Goal: Task Accomplishment & Management: Manage account settings

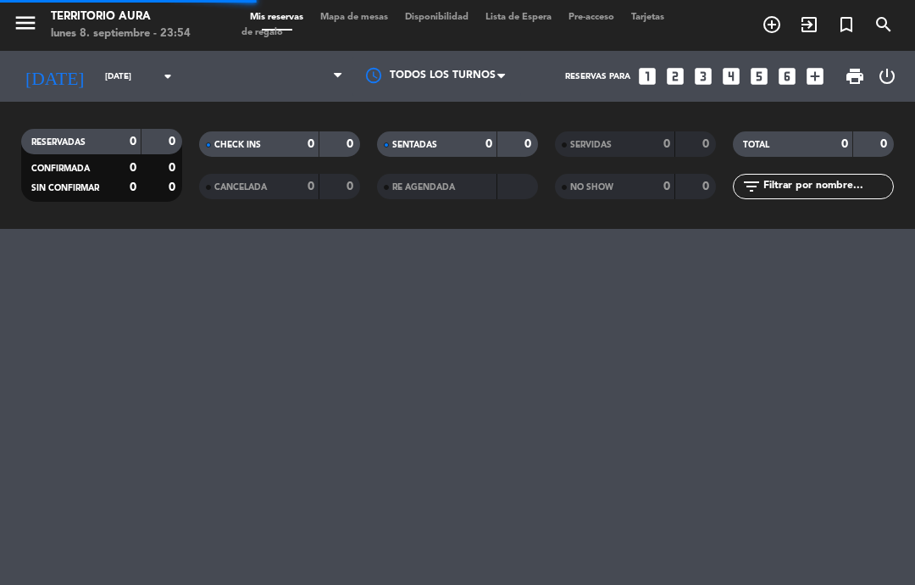
select select "es"
select select "dinner"
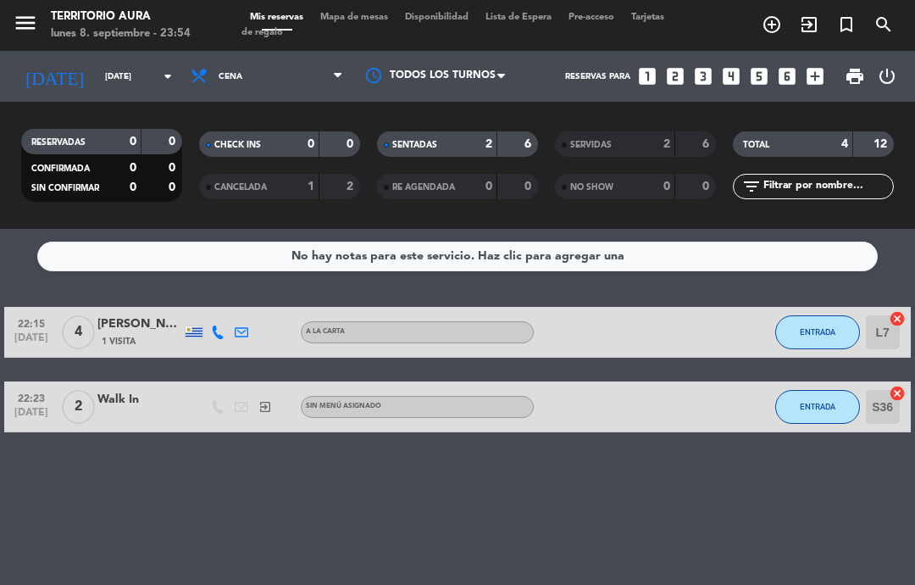
click at [834, 338] on button "ENTRADA" at bounding box center [817, 332] width 85 height 34
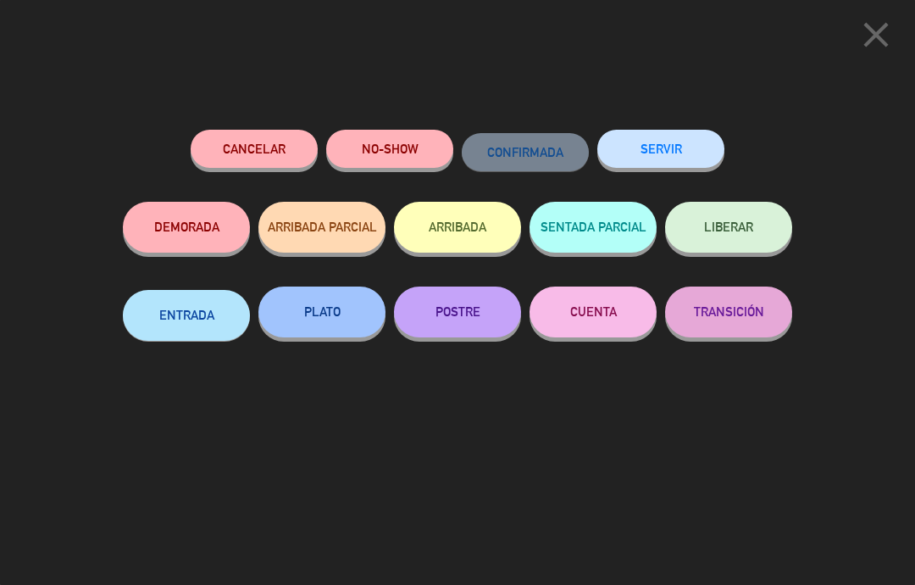
click at [681, 142] on button "SERVIR" at bounding box center [660, 149] width 127 height 38
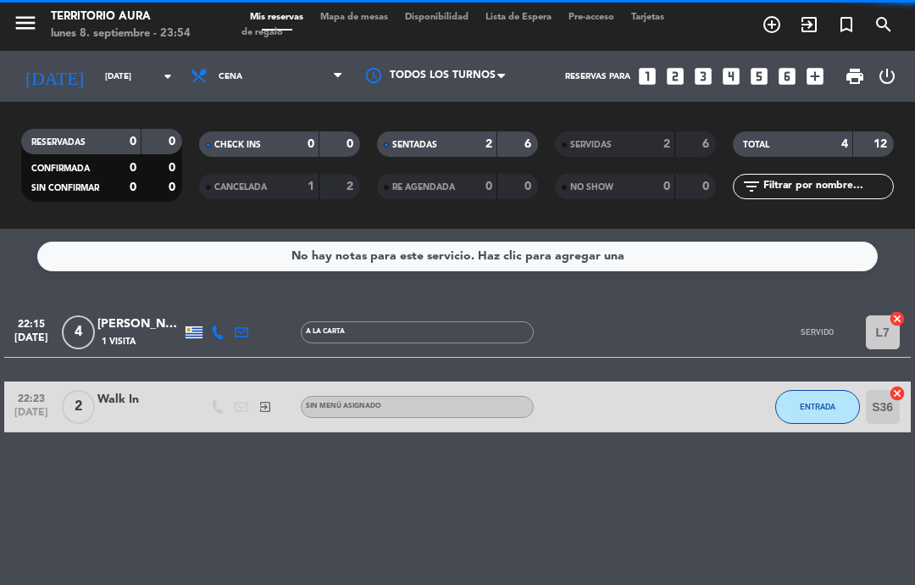
select select "dinner"
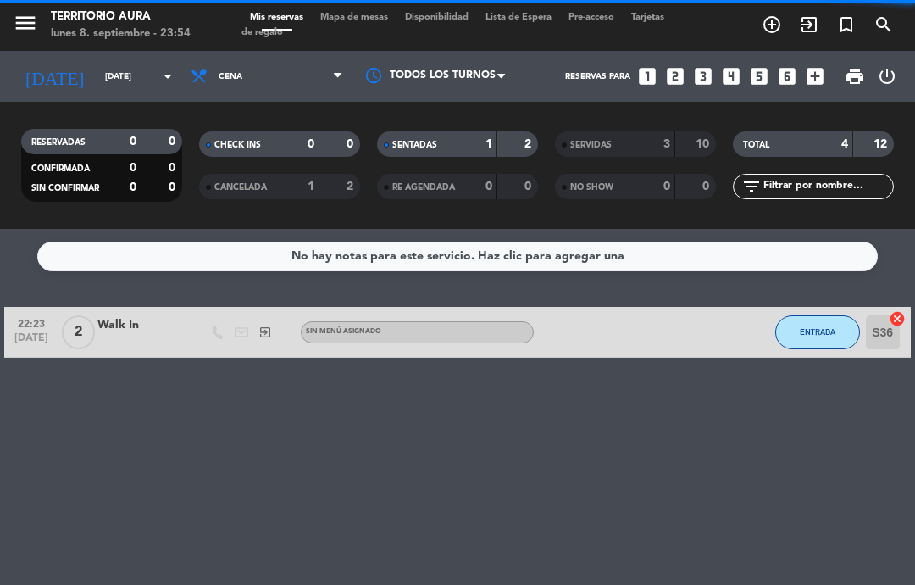
click at [97, 75] on input "[DATE]" at bounding box center [155, 77] width 116 height 26
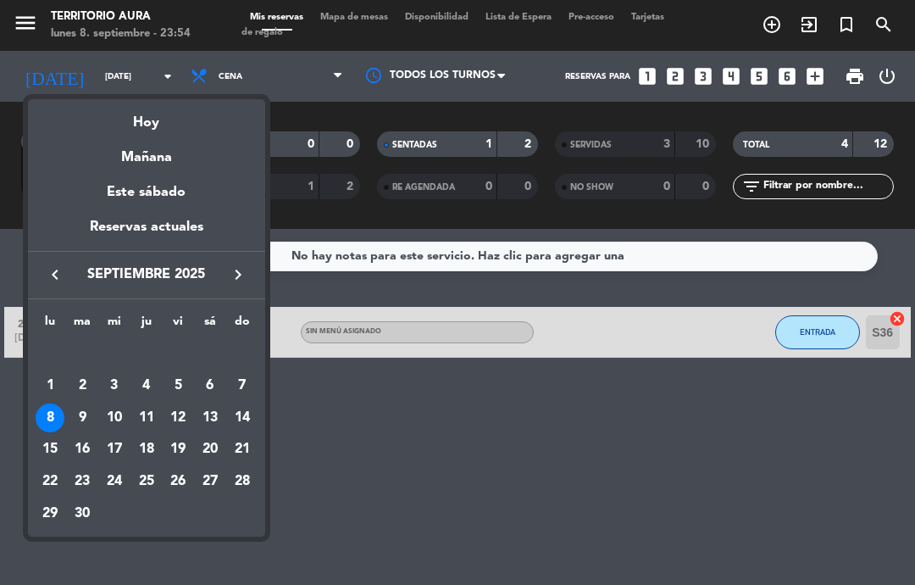
click at [83, 414] on div "9" at bounding box center [82, 417] width 29 height 29
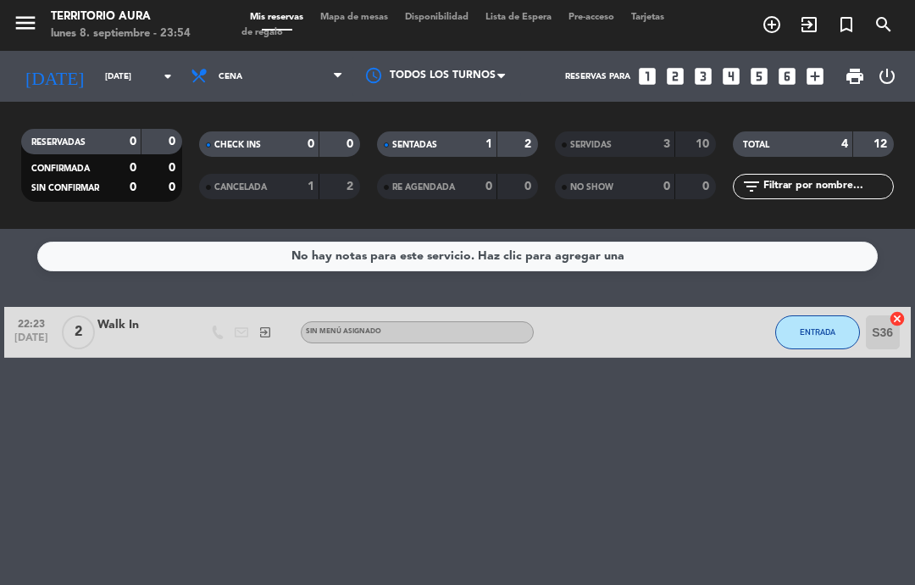
type input "[DATE]"
select select "dinner"
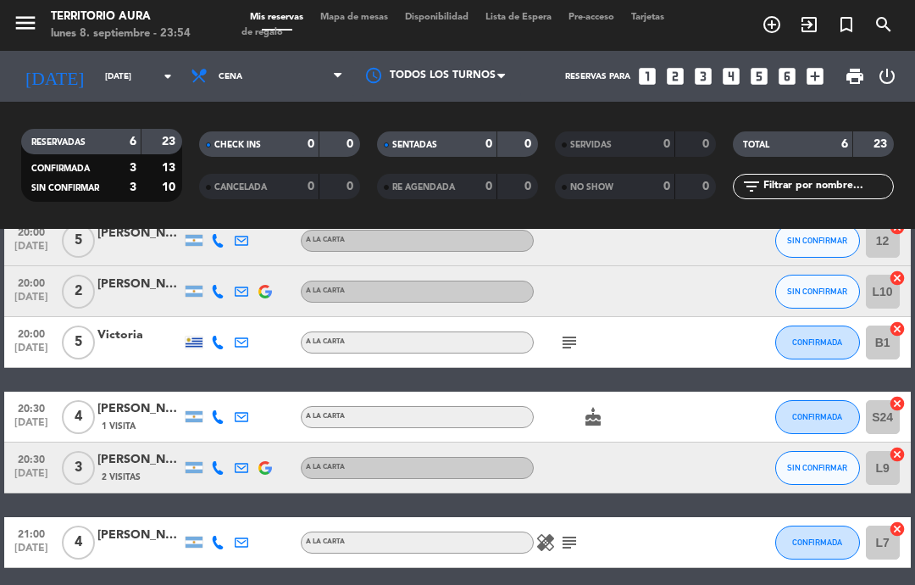
scroll to position [35, 0]
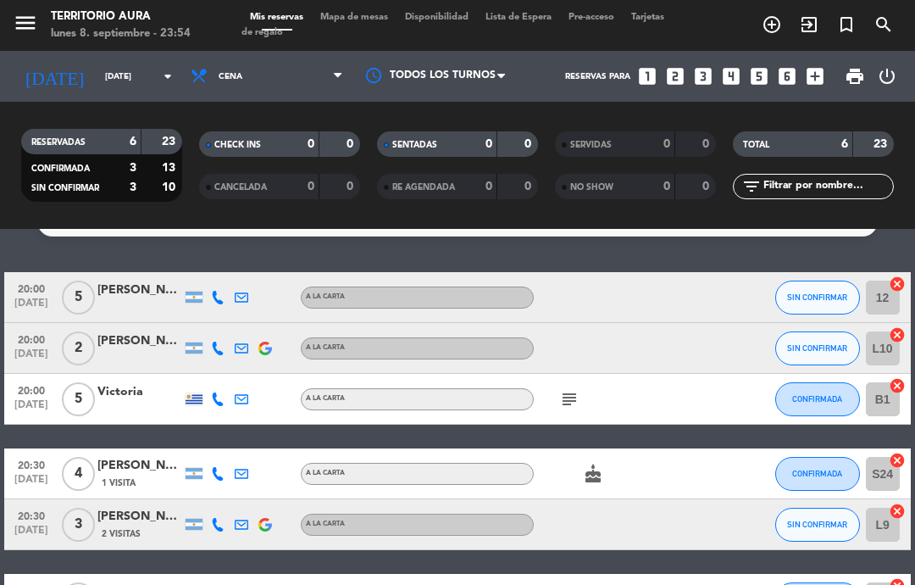
click at [574, 407] on icon "subject" at bounding box center [569, 399] width 20 height 20
click at [741, 363] on div "20:00 [DATE] 2 [PERSON_NAME] A LA CARTA SIN CONFIRMAR L10 cancel" at bounding box center [457, 348] width 906 height 51
click at [558, 411] on div "subject" at bounding box center [605, 399] width 142 height 50
click at [575, 397] on icon "subject" at bounding box center [569, 399] width 20 height 20
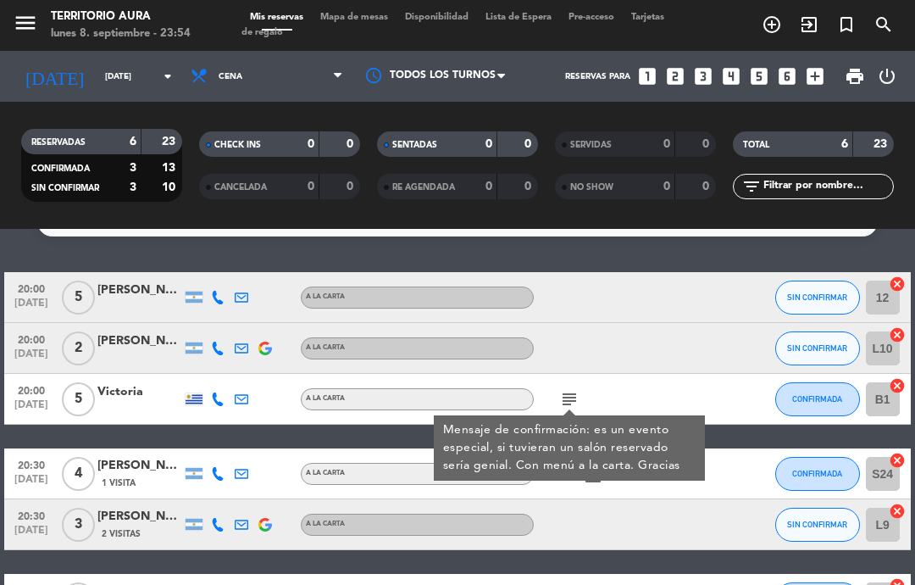
click at [707, 344] on div at bounding box center [699, 348] width 46 height 50
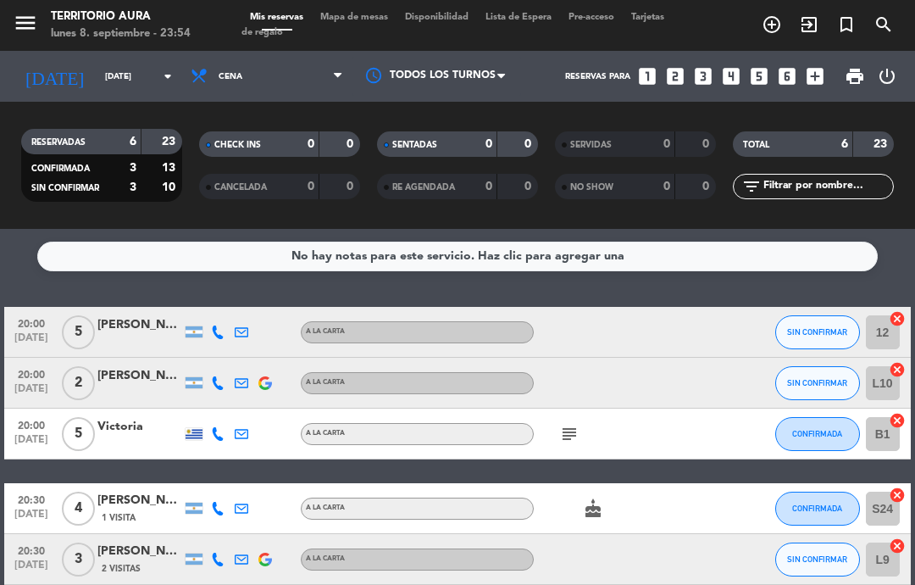
scroll to position [0, 0]
click at [47, 90] on icon "[DATE]" at bounding box center [55, 76] width 84 height 36
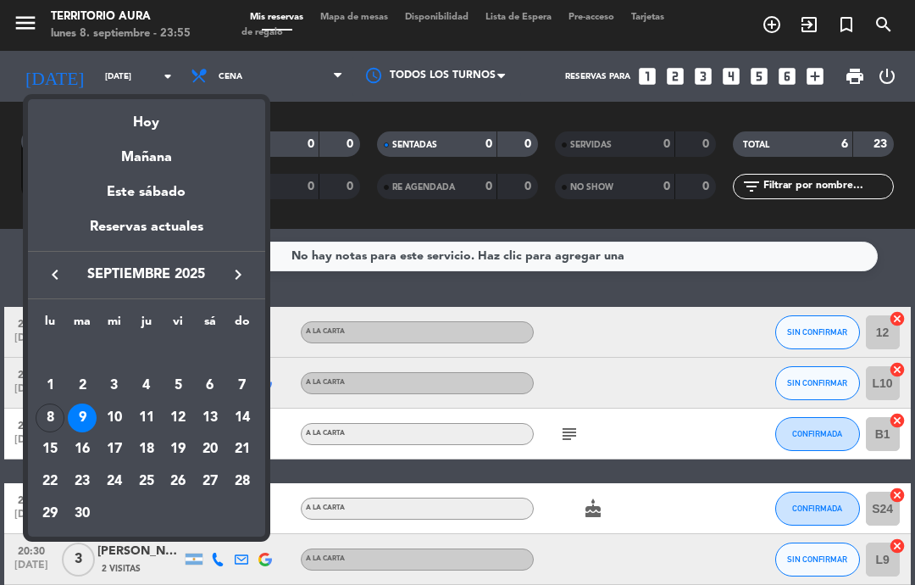
click at [112, 422] on div "10" at bounding box center [114, 417] width 29 height 29
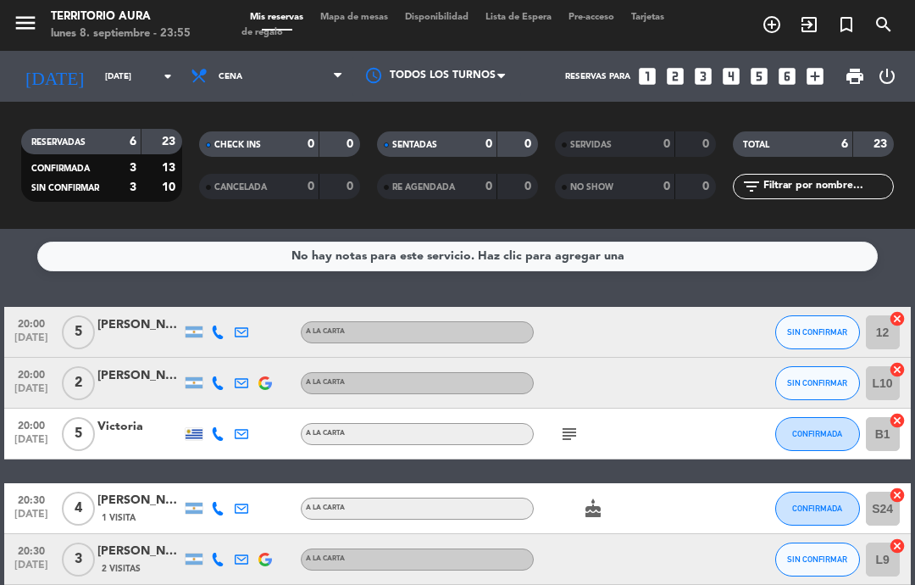
type input "[DATE]"
select select "dinner"
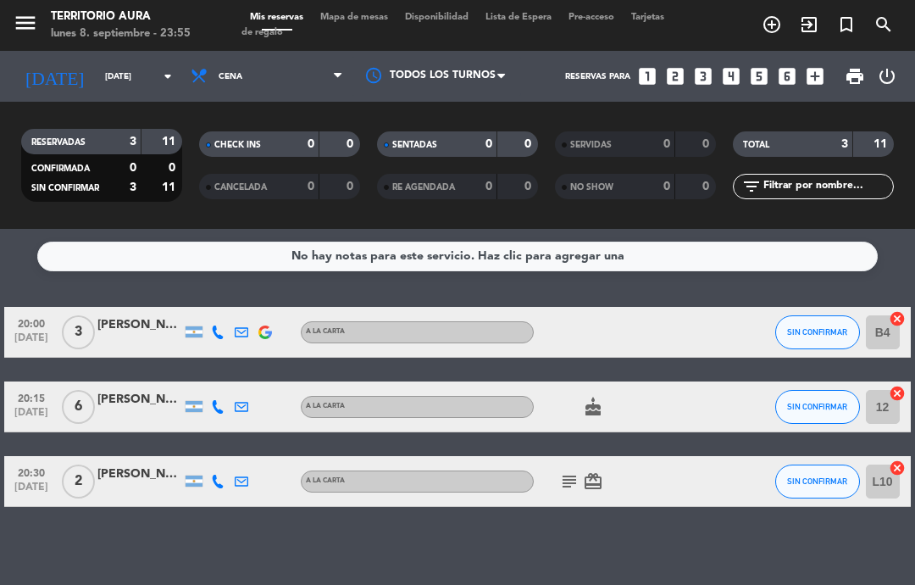
click at [570, 486] on icon "subject" at bounding box center [569, 481] width 20 height 20
click at [720, 346] on div at bounding box center [699, 332] width 46 height 50
click at [890, 343] on input "B4" at bounding box center [883, 332] width 34 height 34
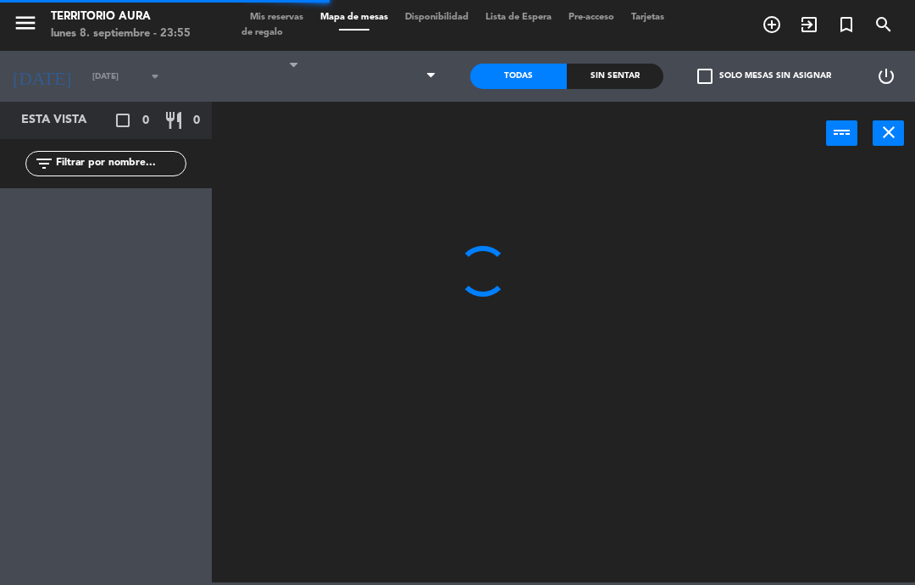
select select "dinner"
select select
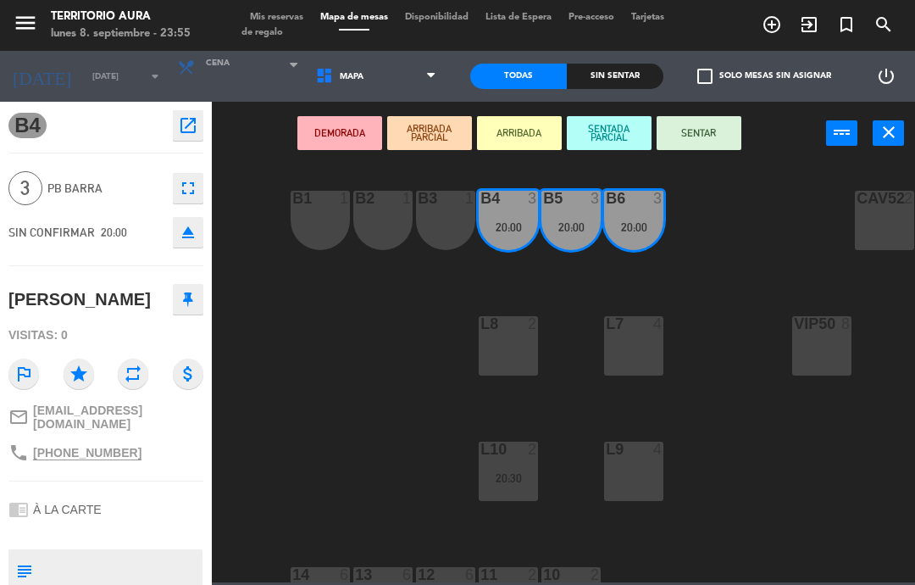
scroll to position [63, 58]
click at [640, 341] on div "L7 4" at bounding box center [633, 347] width 59 height 59
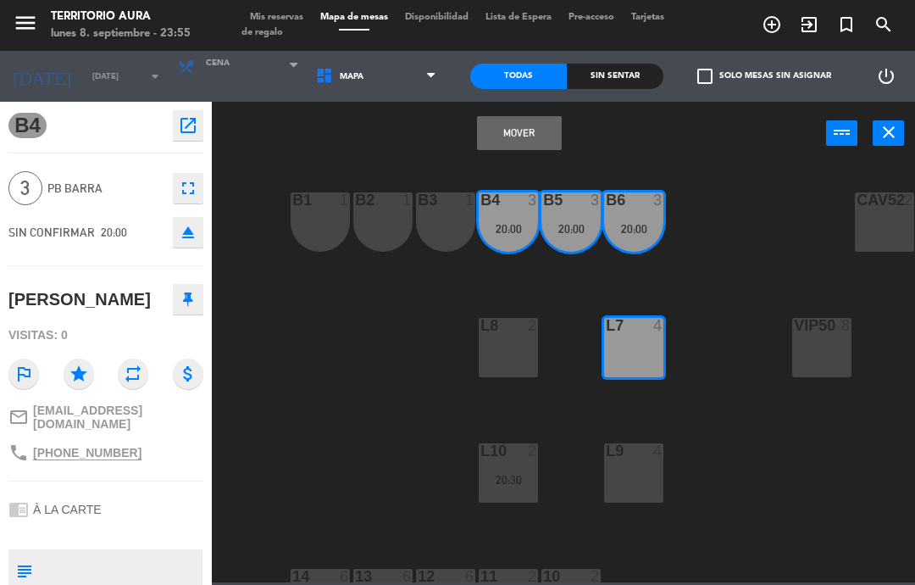
click at [529, 137] on button "Mover" at bounding box center [519, 133] width 85 height 34
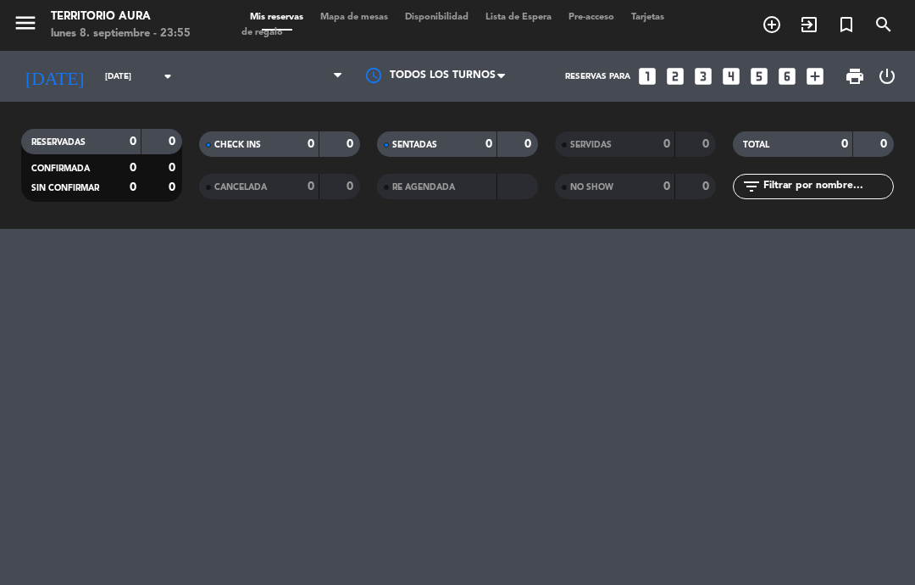
select select "dinner"
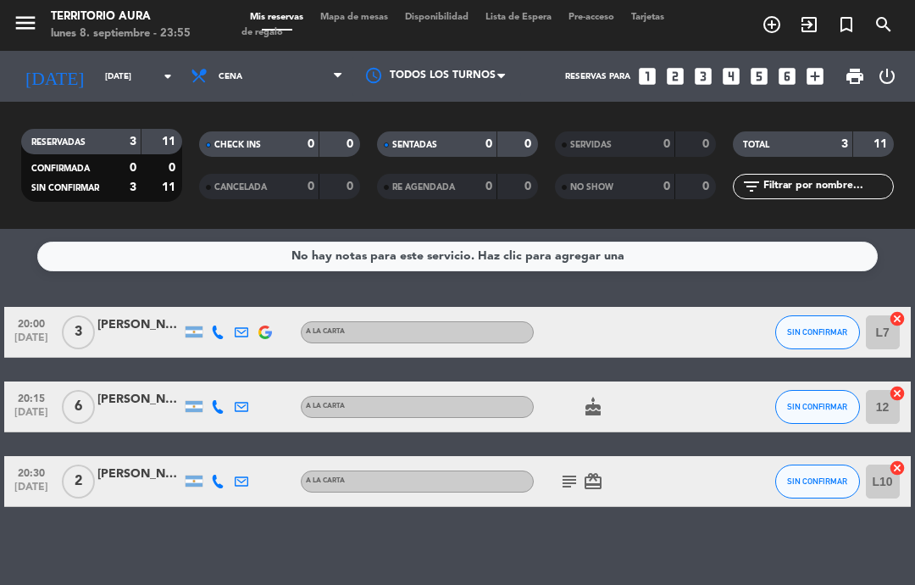
click at [569, 491] on icon "subject" at bounding box center [569, 481] width 20 height 20
click at [891, 484] on input "L10" at bounding box center [883, 481] width 34 height 34
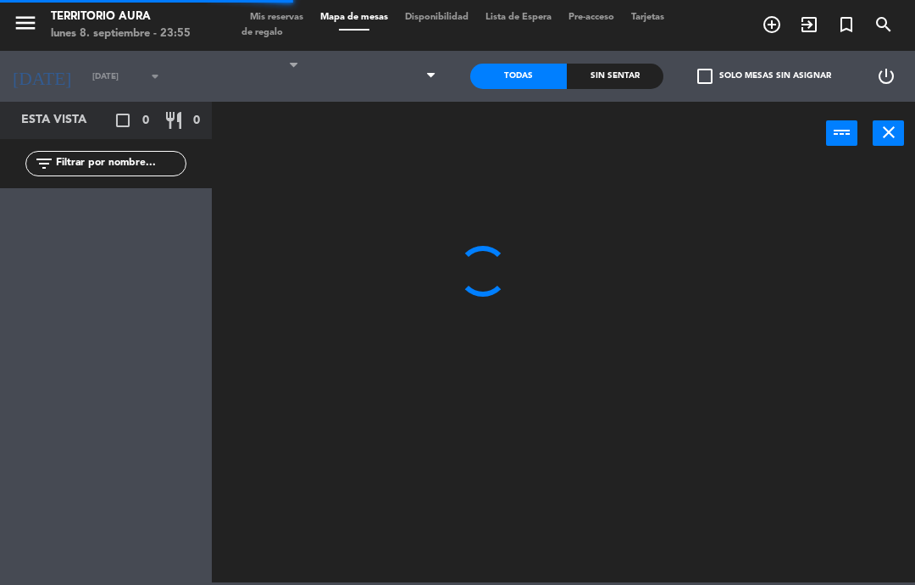
select select "dinner"
select select
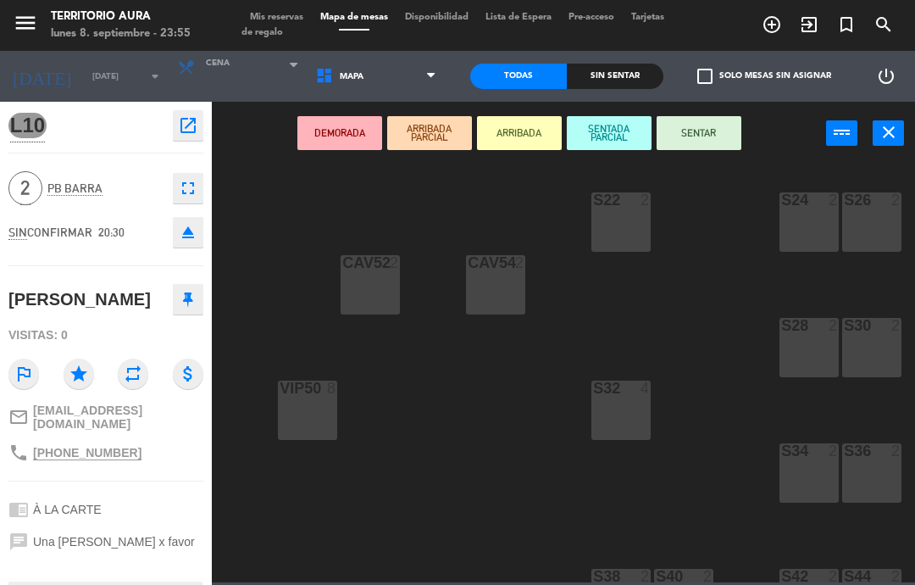
scroll to position [0, 573]
click at [616, 213] on div "S22 2" at bounding box center [620, 221] width 59 height 59
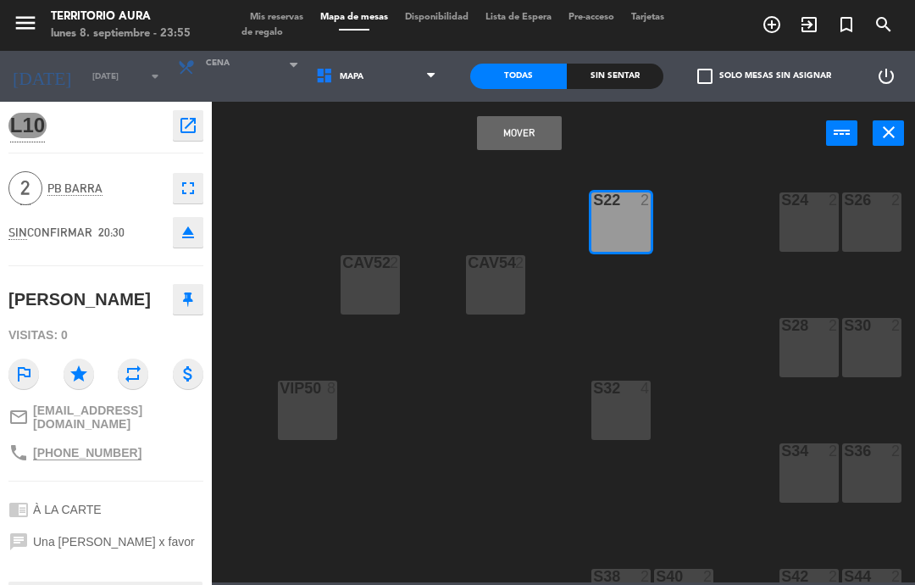
click at [873, 474] on div "S36 2" at bounding box center [871, 472] width 59 height 59
click at [626, 232] on div "S22 2" at bounding box center [620, 221] width 59 height 59
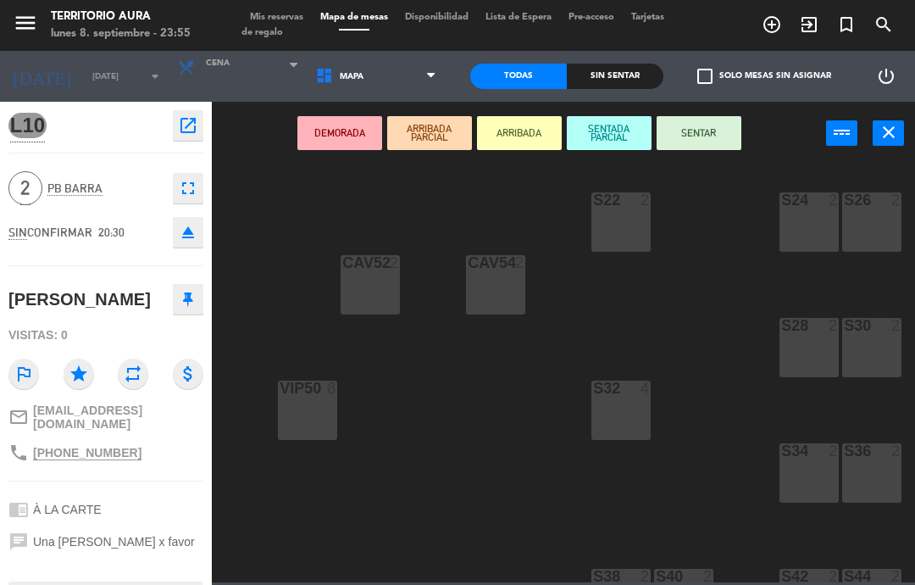
click at [866, 471] on div "S36 2" at bounding box center [871, 472] width 59 height 59
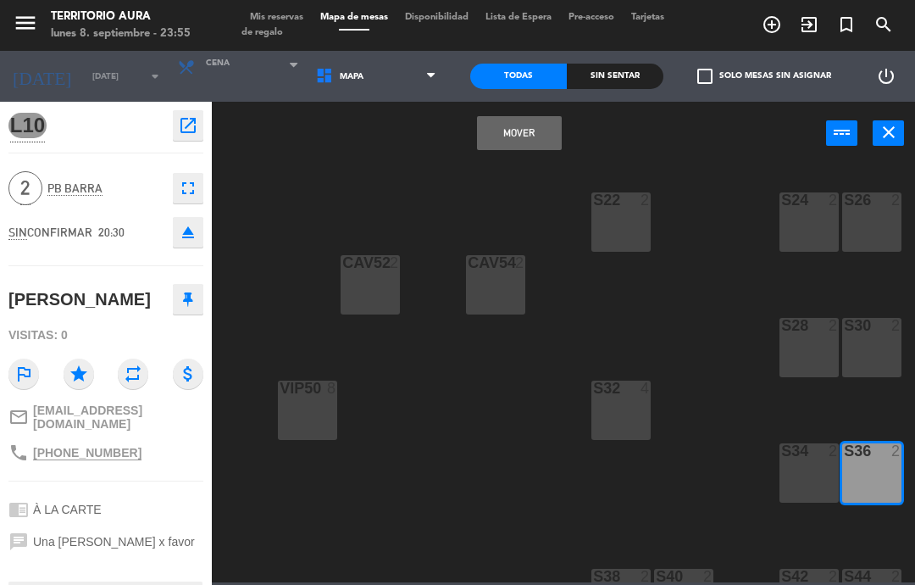
click at [535, 139] on button "Mover" at bounding box center [519, 133] width 85 height 34
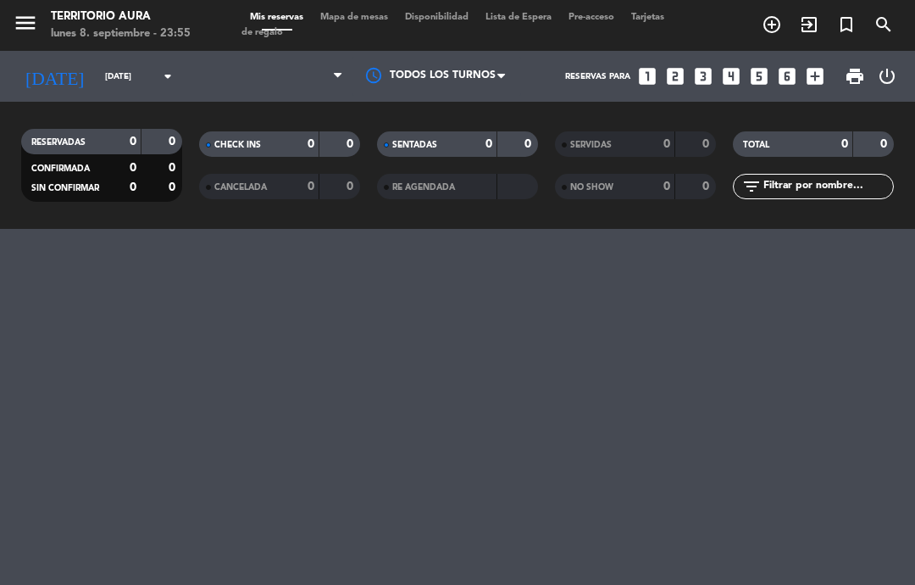
select select "dinner"
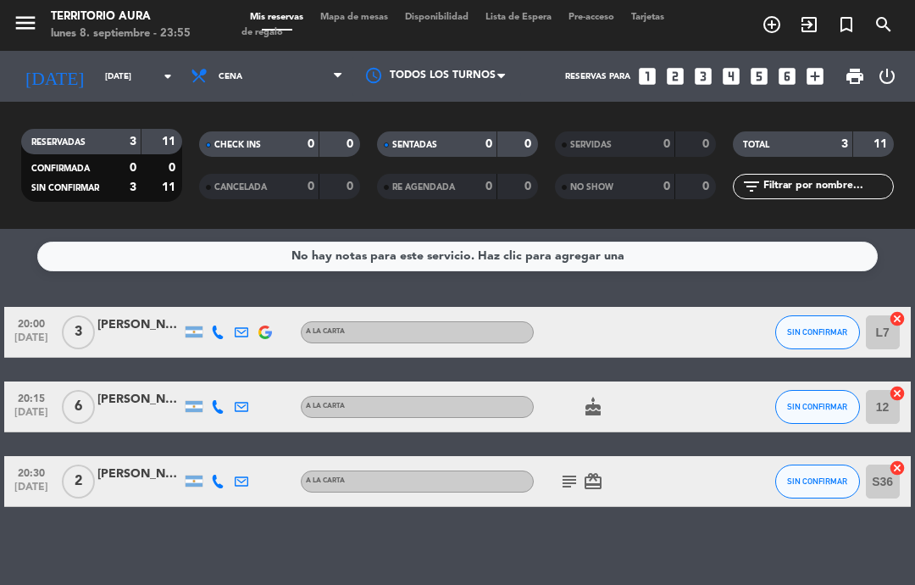
click at [97, 65] on input "[DATE]" at bounding box center [155, 77] width 116 height 26
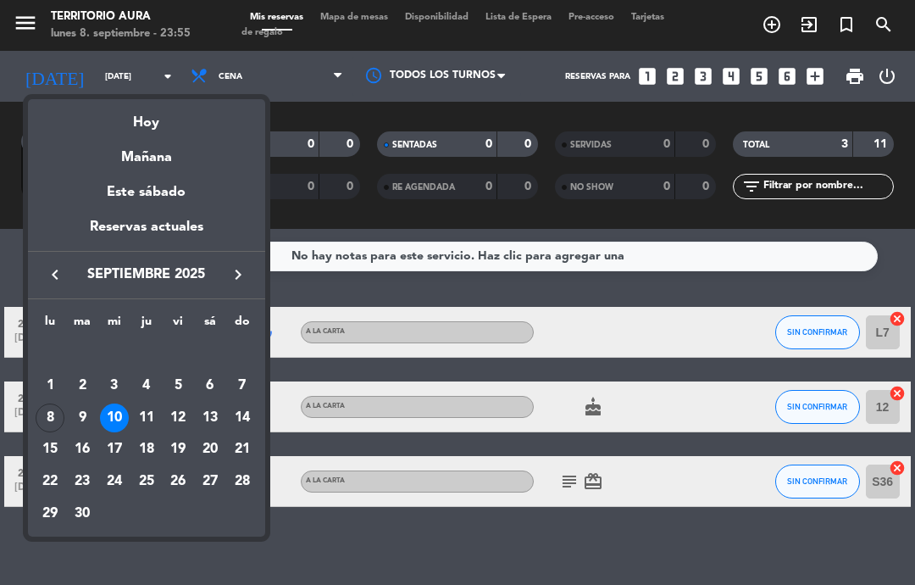
click at [145, 413] on div "11" at bounding box center [146, 417] width 29 height 29
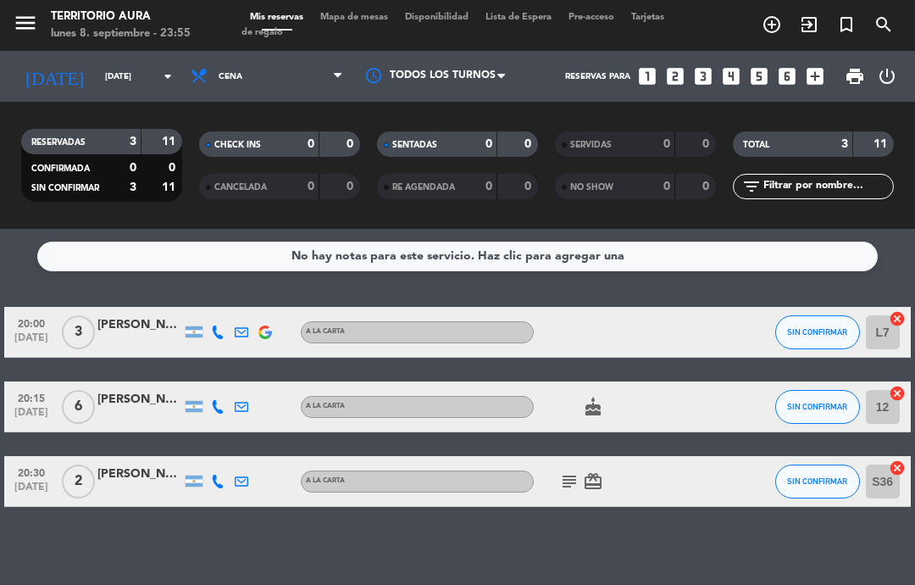
type input "[DEMOGRAPHIC_DATA][DATE]"
select select "dinner"
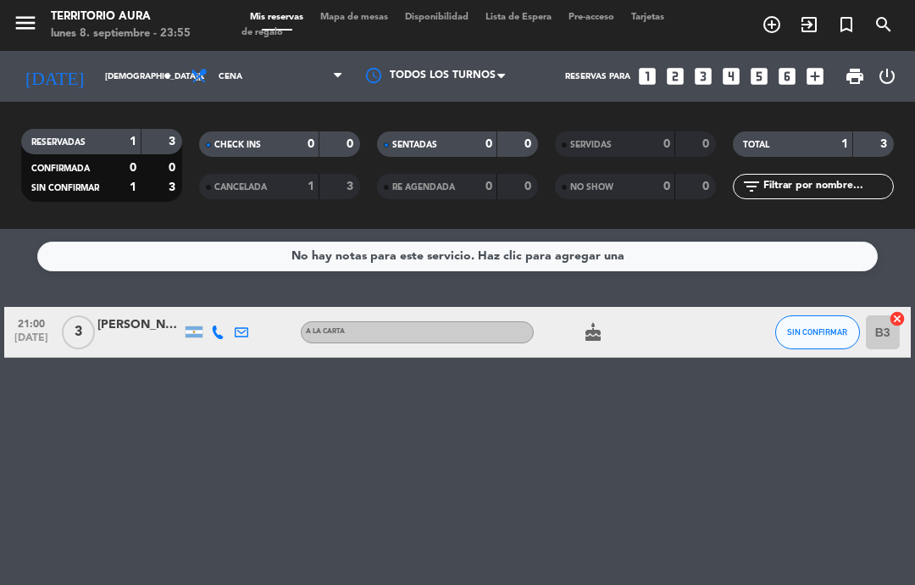
click at [890, 341] on input "B3" at bounding box center [883, 332] width 34 height 34
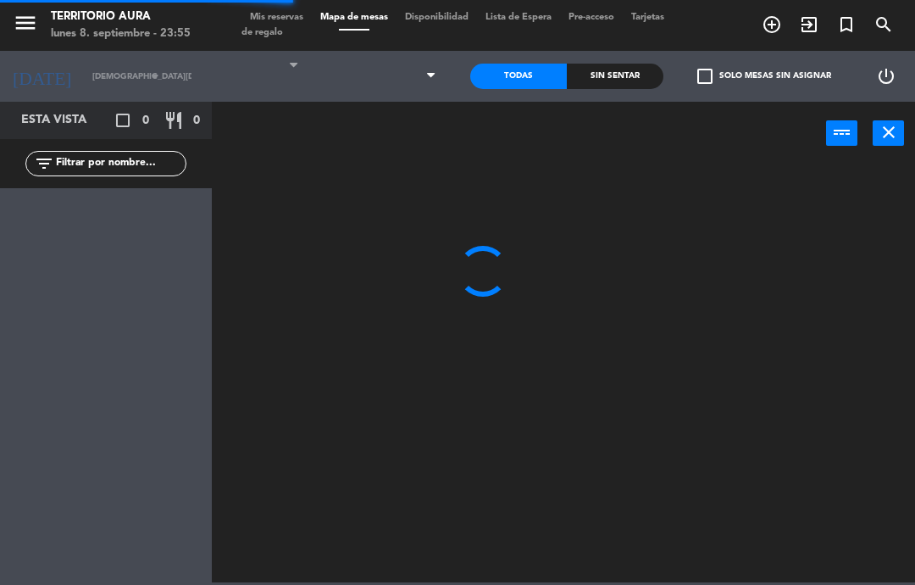
select select "dinner"
select select
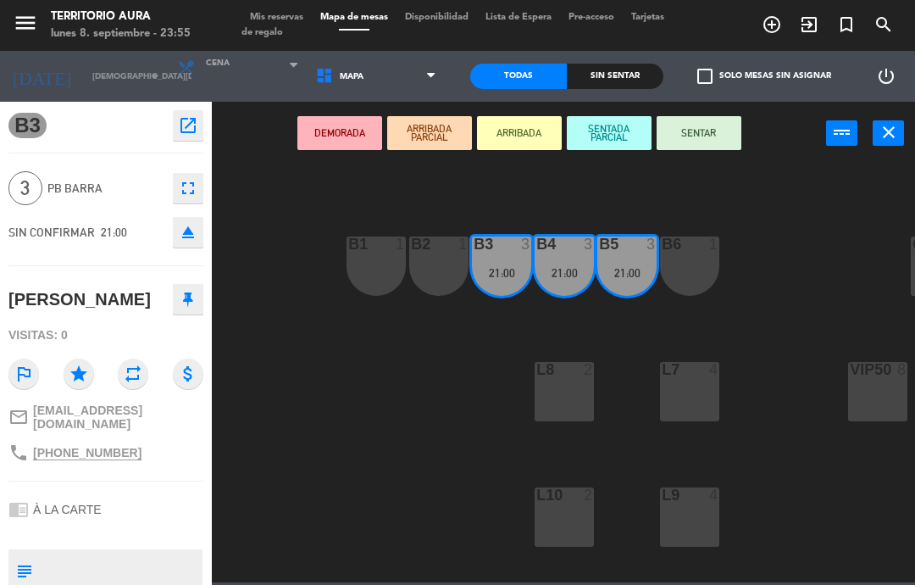
scroll to position [19, 4]
click at [686, 389] on div "L7 4" at bounding box center [687, 391] width 59 height 59
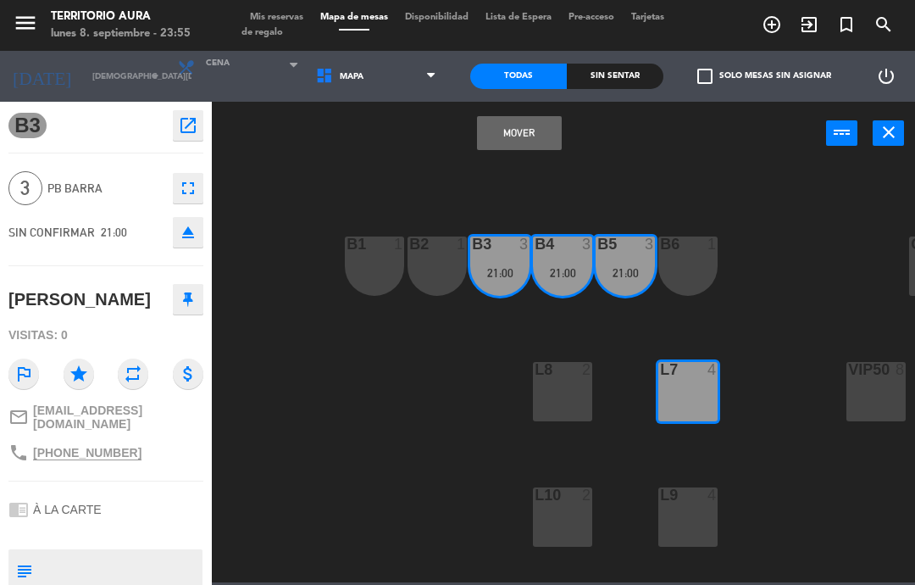
click at [521, 126] on button "Mover" at bounding box center [519, 133] width 85 height 34
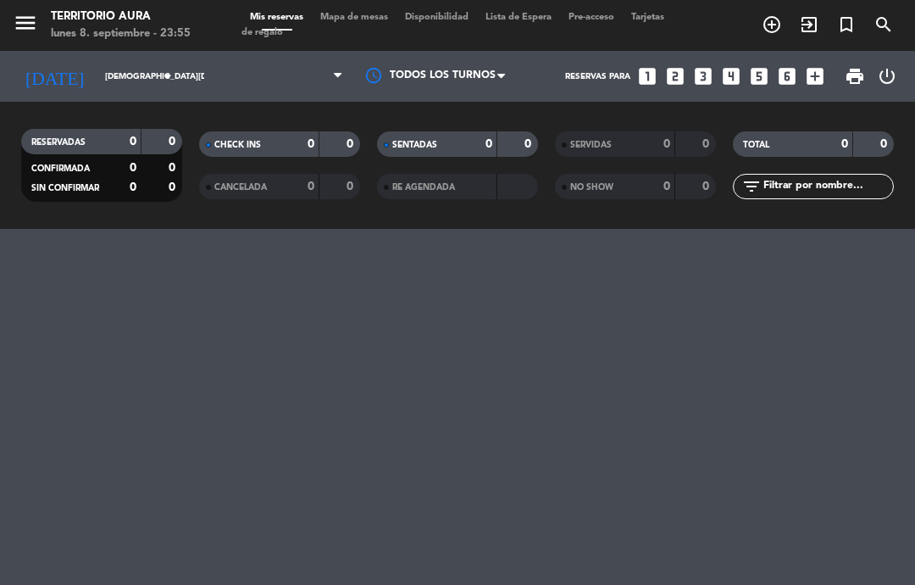
select select "dinner"
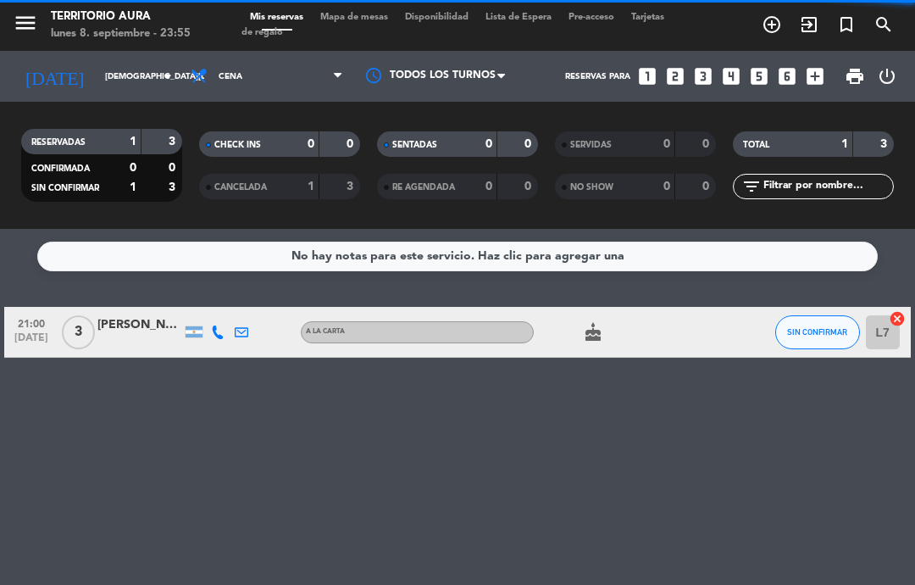
click at [97, 76] on input "[DEMOGRAPHIC_DATA][DATE]" at bounding box center [155, 77] width 116 height 26
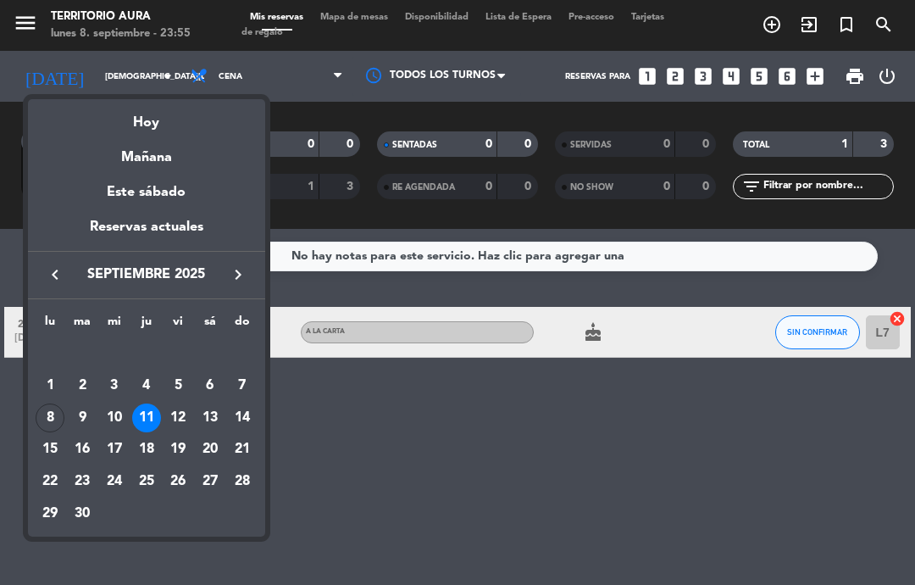
click at [171, 419] on div "12" at bounding box center [178, 417] width 29 height 29
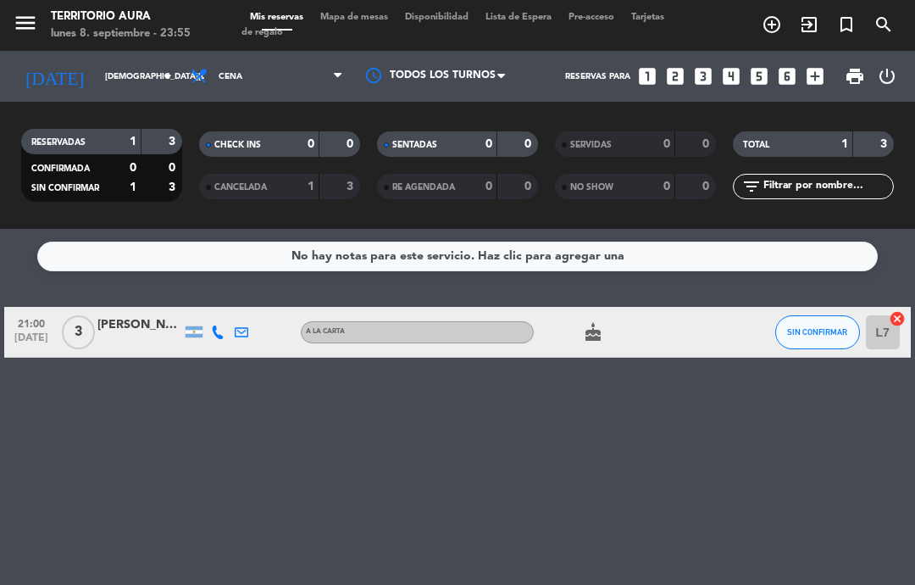
type input "[DATE]"
select select "dinner"
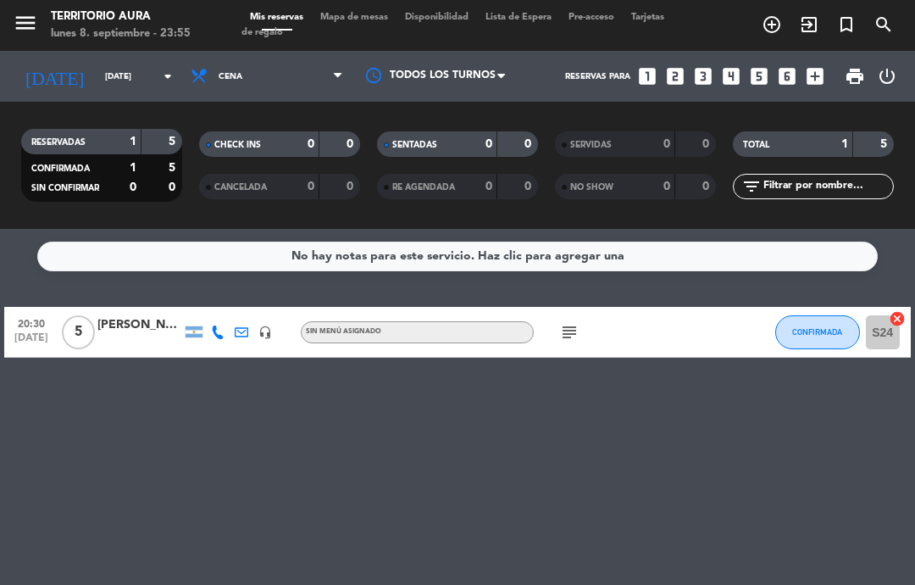
click at [560, 335] on icon "subject" at bounding box center [569, 332] width 20 height 20
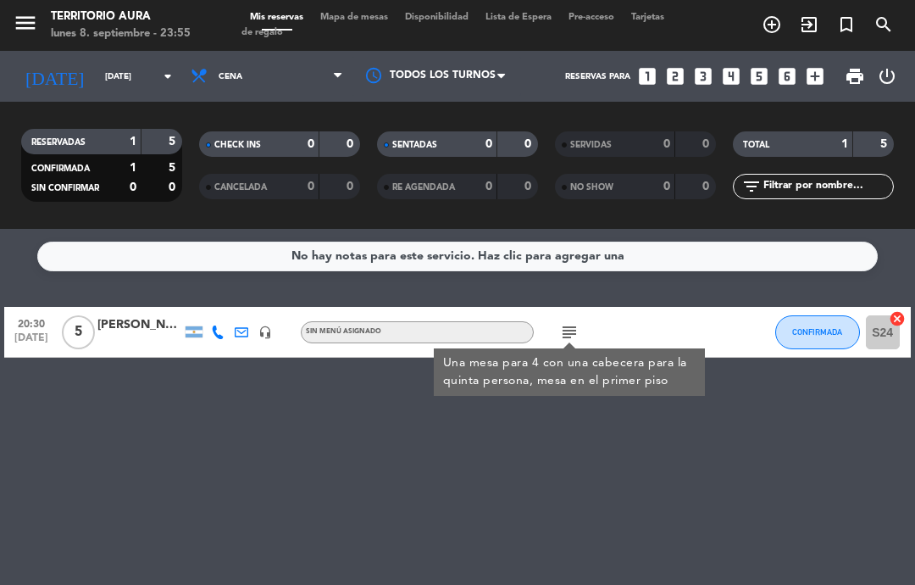
click at [808, 440] on div "No hay notas para este servicio. Haz clic para agregar una 20:30 [DATE] 5 [PERS…" at bounding box center [457, 407] width 915 height 356
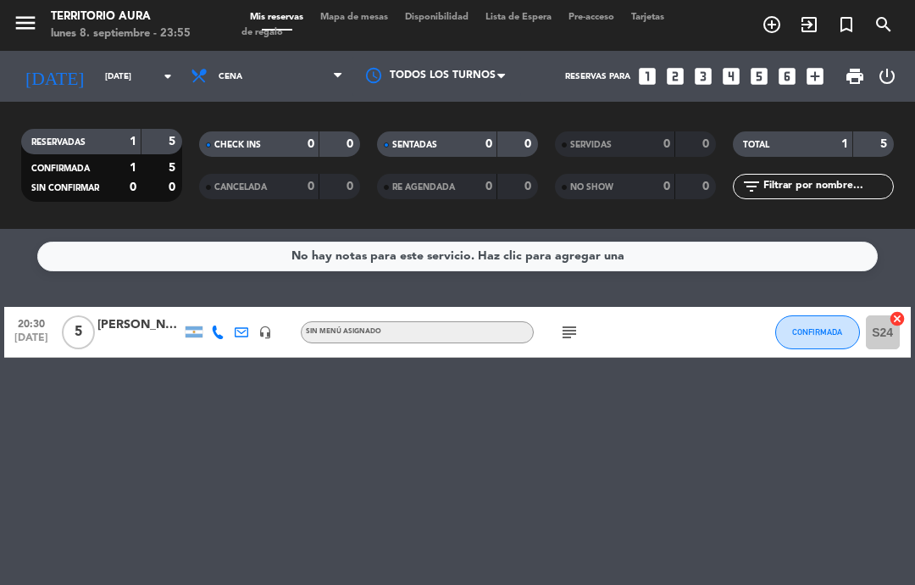
click at [97, 72] on input "[DATE]" at bounding box center [155, 77] width 116 height 26
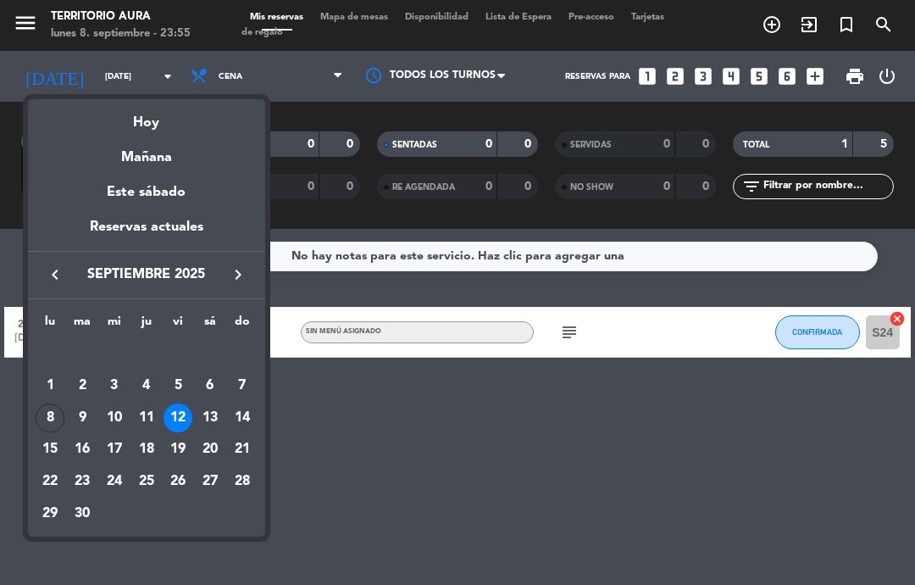
click at [201, 419] on div "13" at bounding box center [210, 417] width 29 height 29
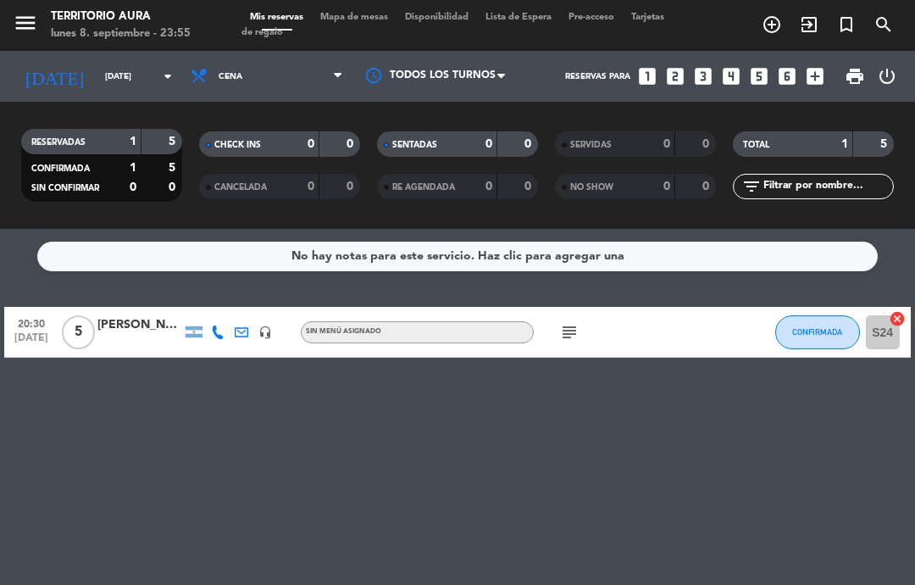
type input "[DATE]"
select select "dinner"
click at [594, 340] on icon "cake" at bounding box center [593, 332] width 20 height 20
click at [719, 325] on div at bounding box center [699, 332] width 46 height 50
click at [132, 64] on input "[DATE]" at bounding box center [155, 77] width 116 height 26
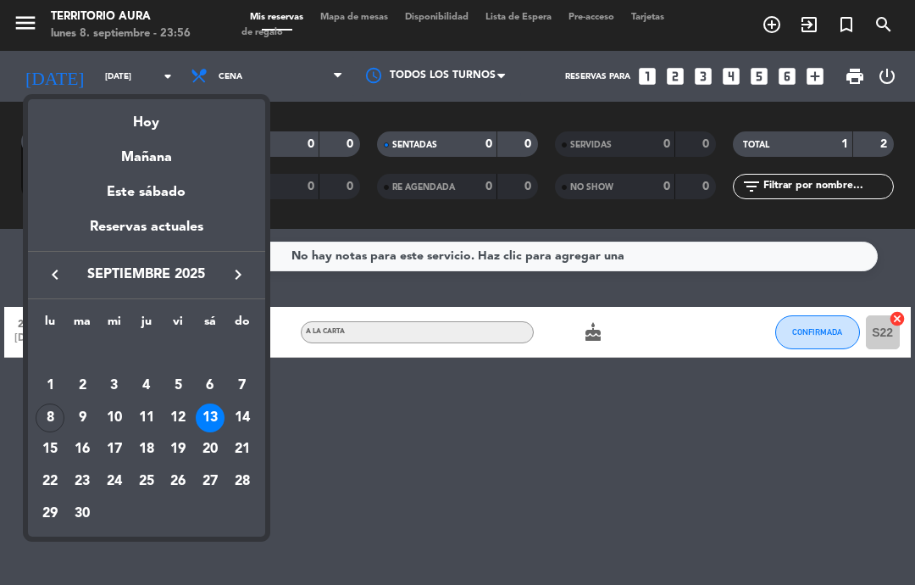
click at [89, 413] on div "9" at bounding box center [82, 417] width 29 height 29
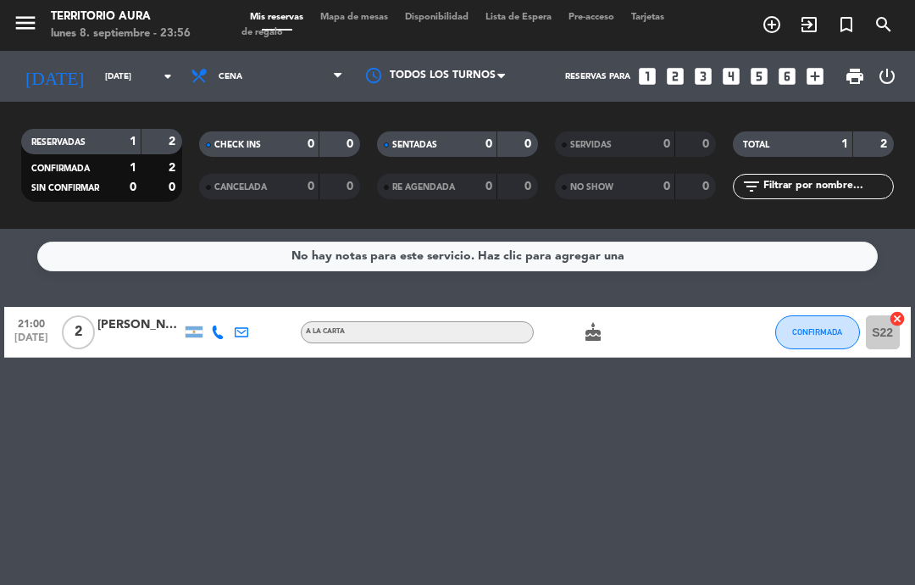
type input "[DATE]"
select select "dinner"
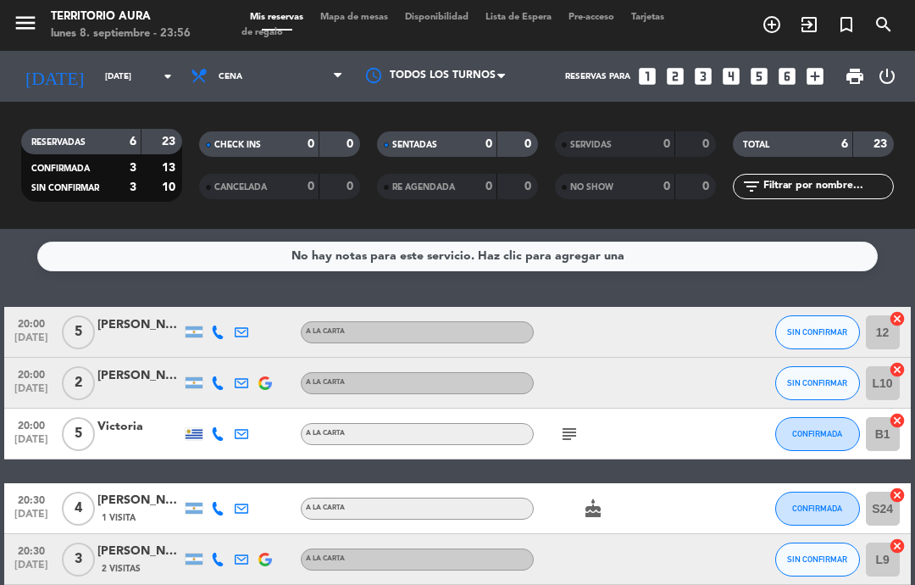
click at [571, 441] on icon "subject" at bounding box center [569, 434] width 20 height 20
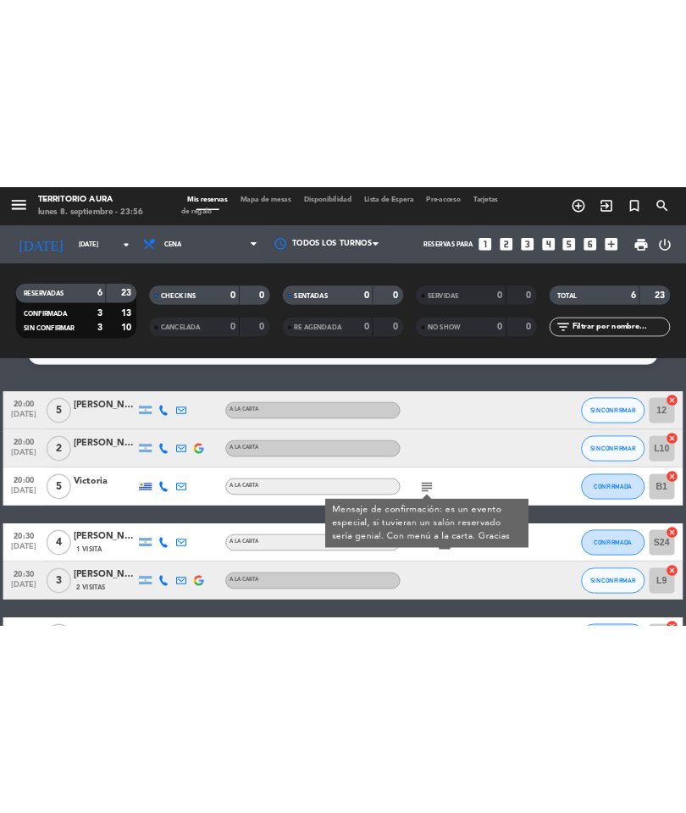
scroll to position [42, 0]
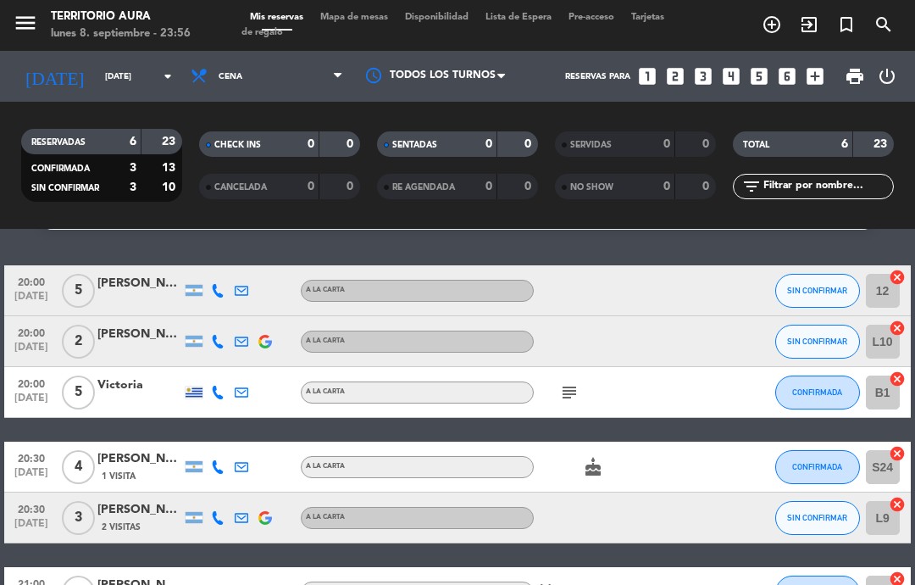
click at [571, 402] on icon "subject" at bounding box center [569, 392] width 20 height 20
click at [572, 401] on icon "subject" at bounding box center [569, 392] width 20 height 20
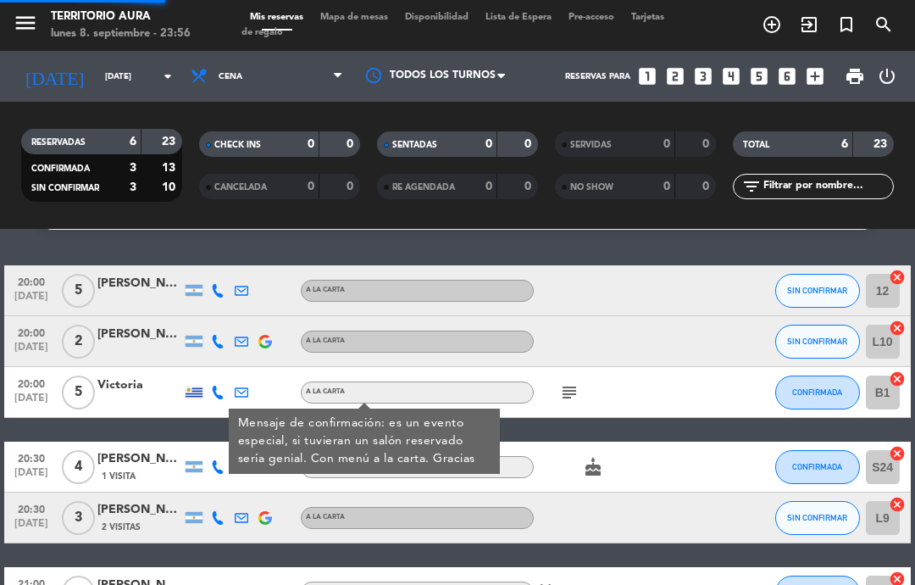
scroll to position [0, 0]
